Goal: Transaction & Acquisition: Purchase product/service

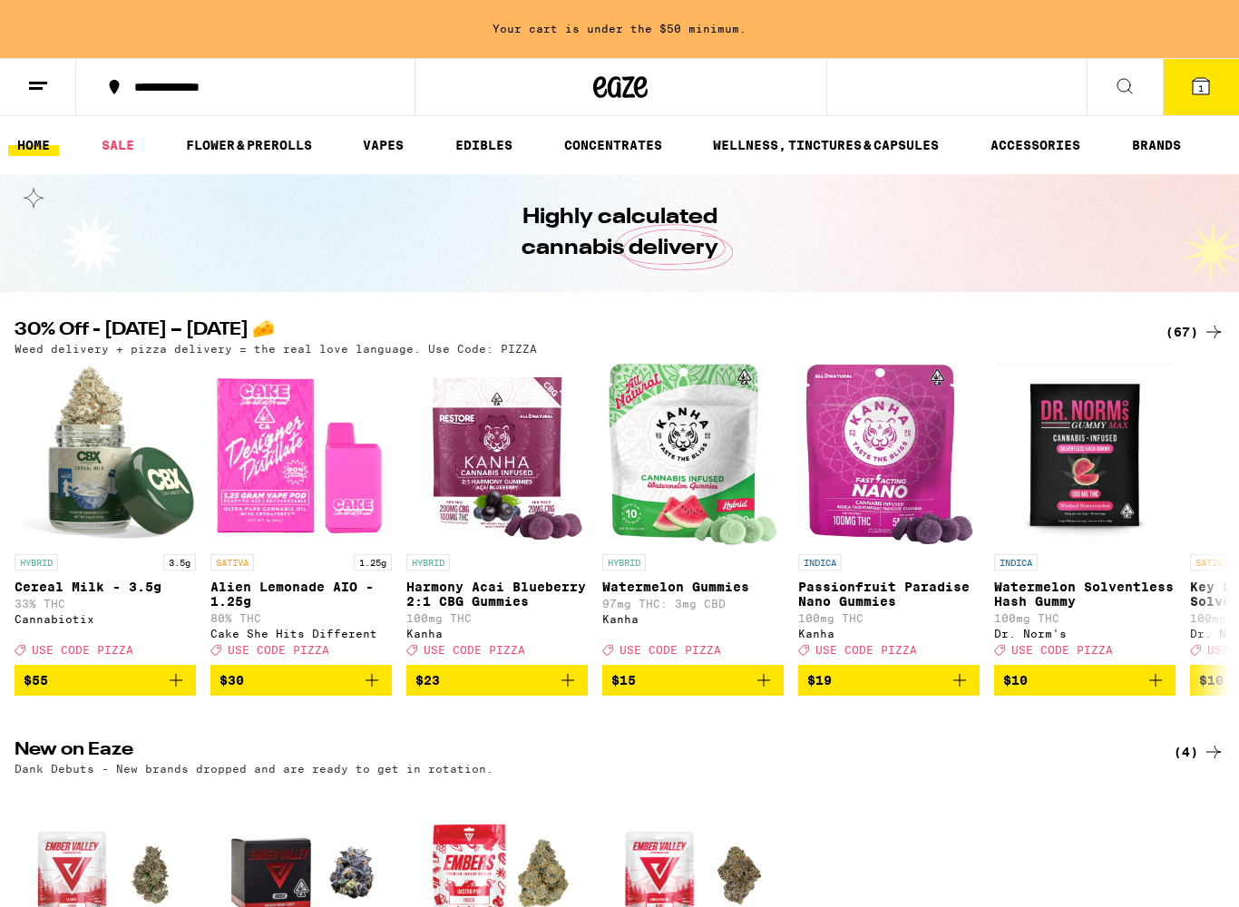
click at [1212, 95] on button "1" at bounding box center [1201, 87] width 76 height 56
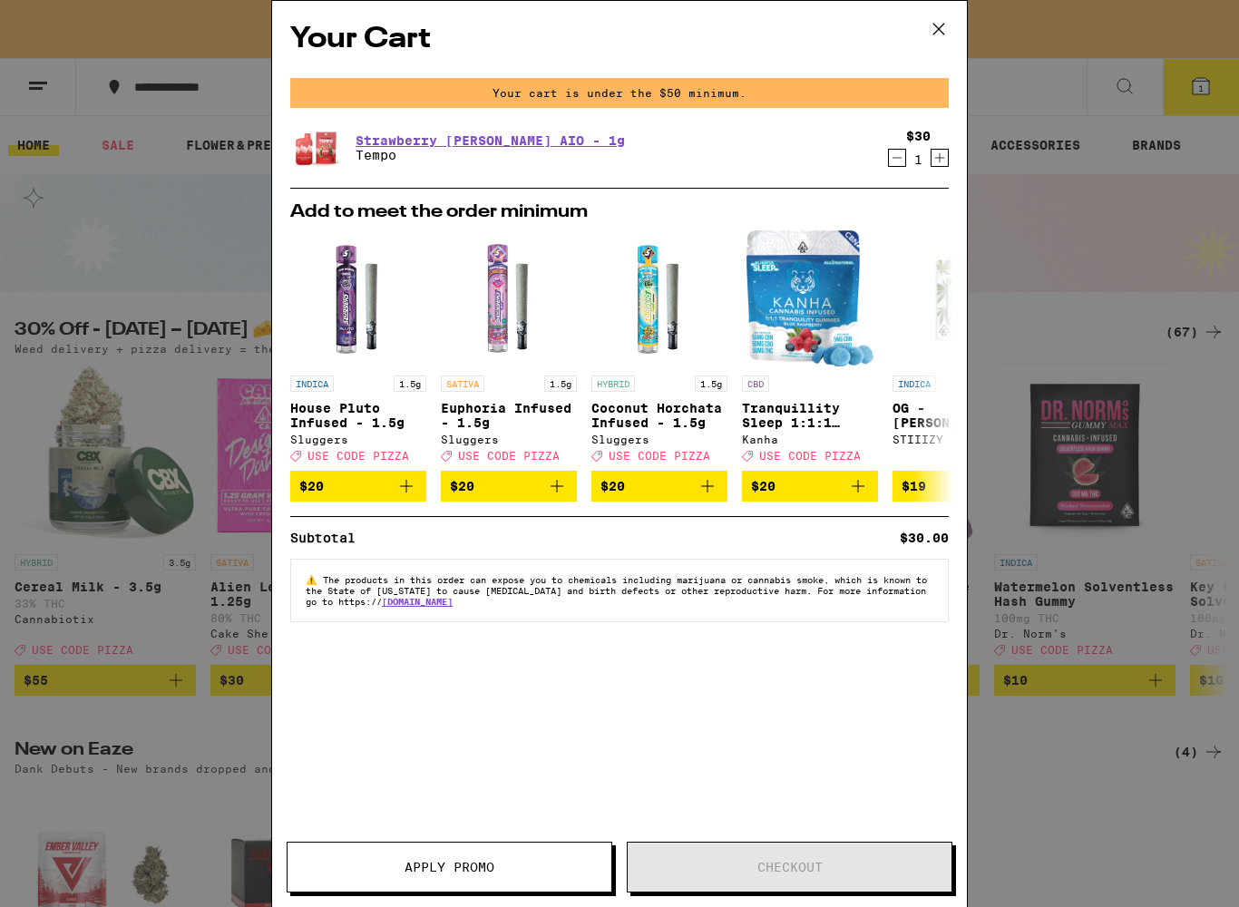
click at [890, 168] on icon "Decrement" at bounding box center [897, 158] width 16 height 22
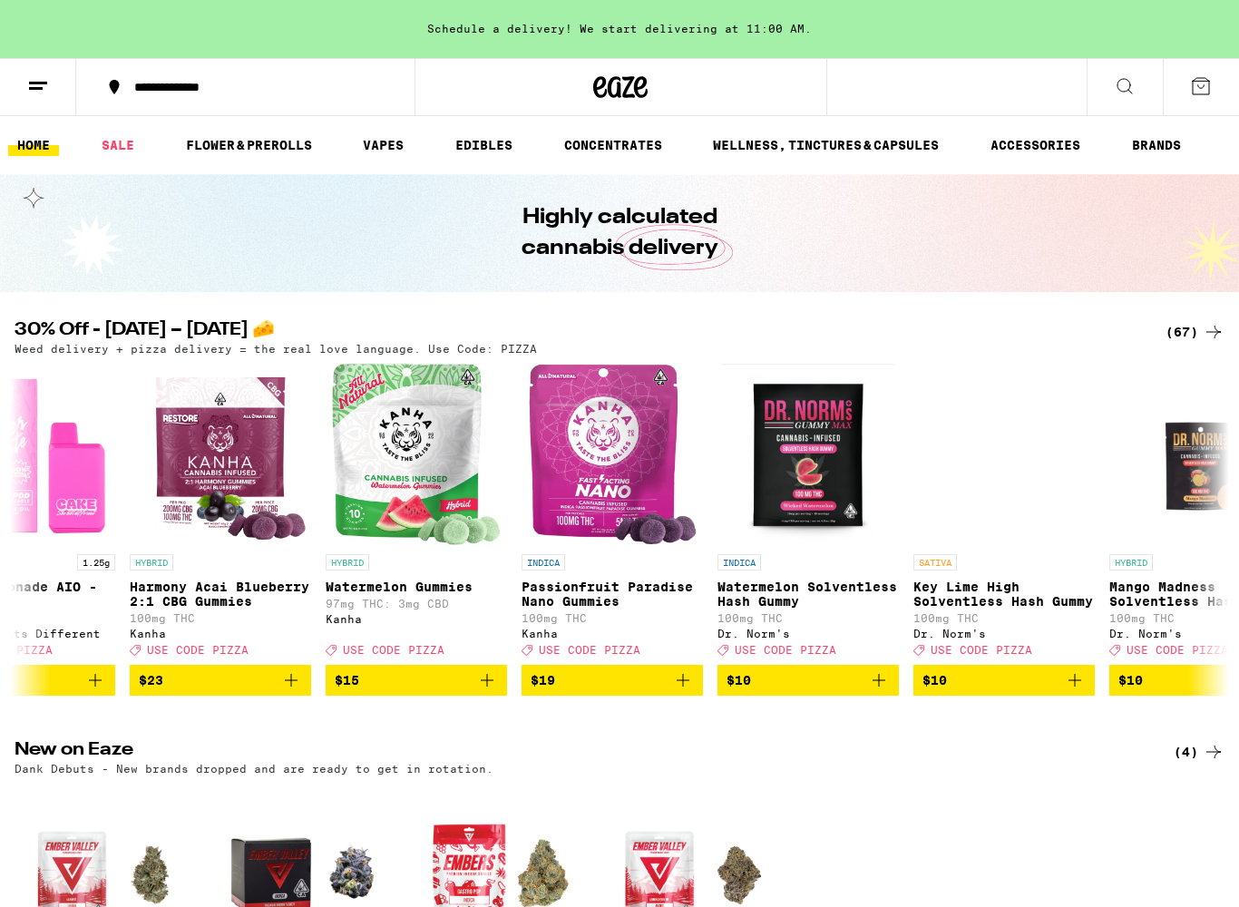
scroll to position [0, 278]
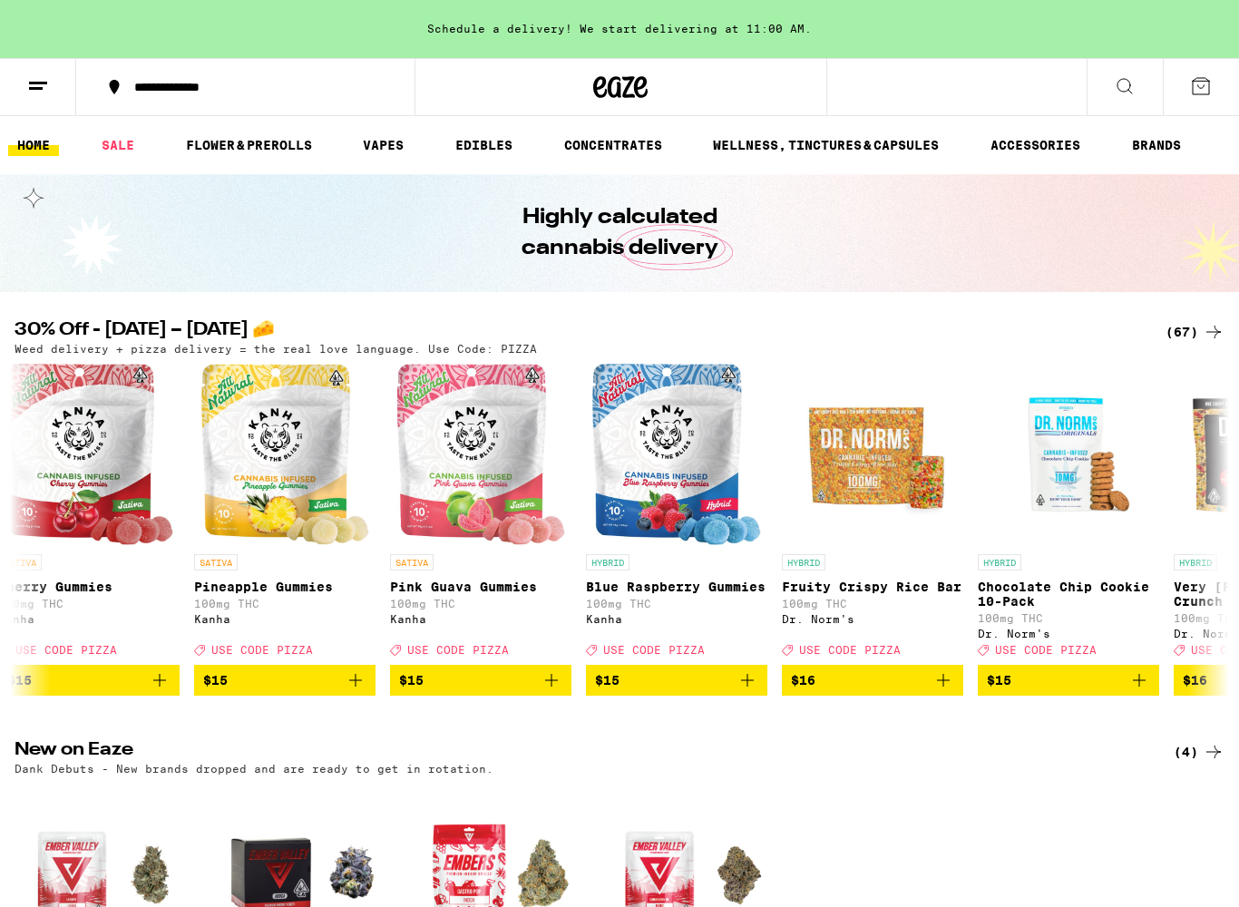
click at [1083, 763] on h2 "New on Eaze" at bounding box center [576, 752] width 1122 height 22
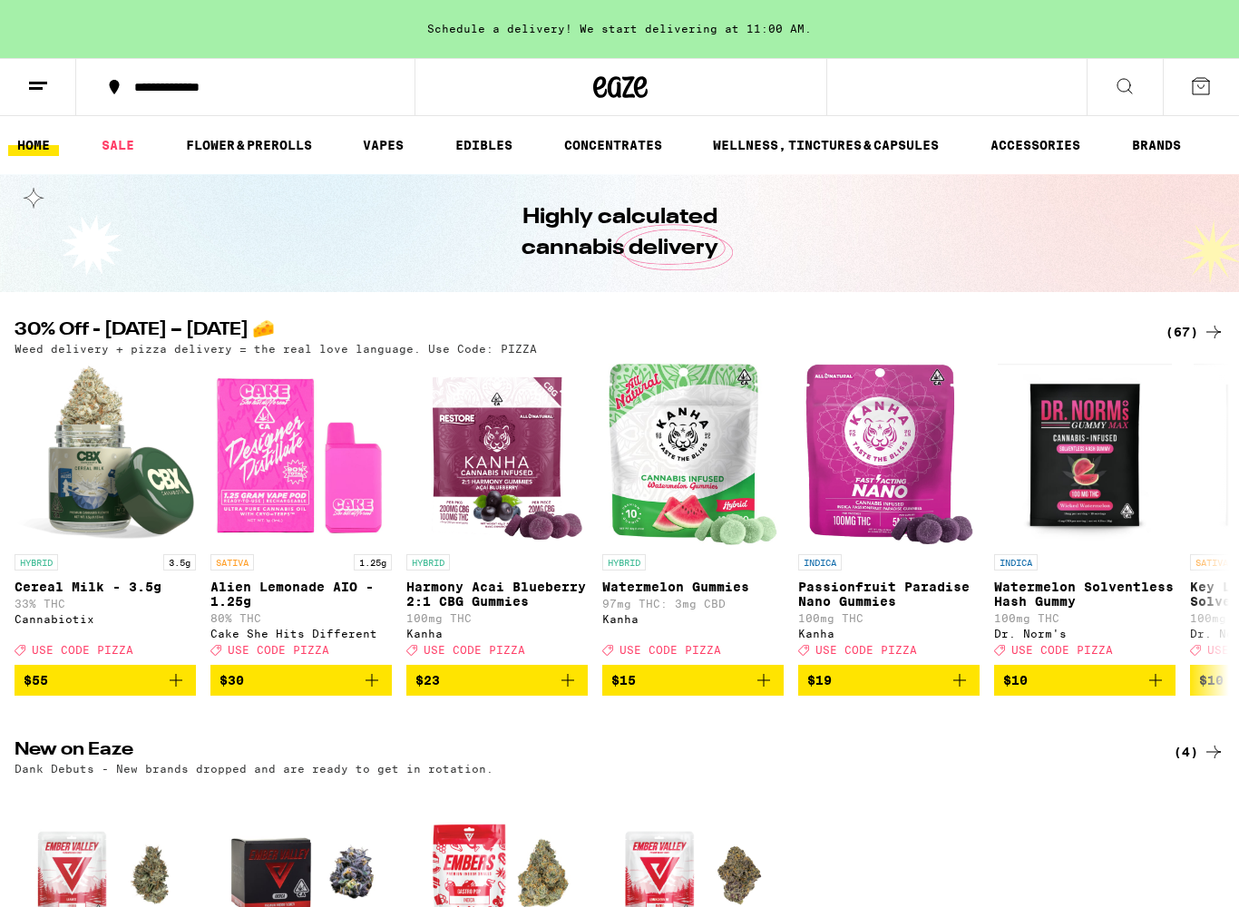
scroll to position [0, 0]
